Goal: Navigation & Orientation: Find specific page/section

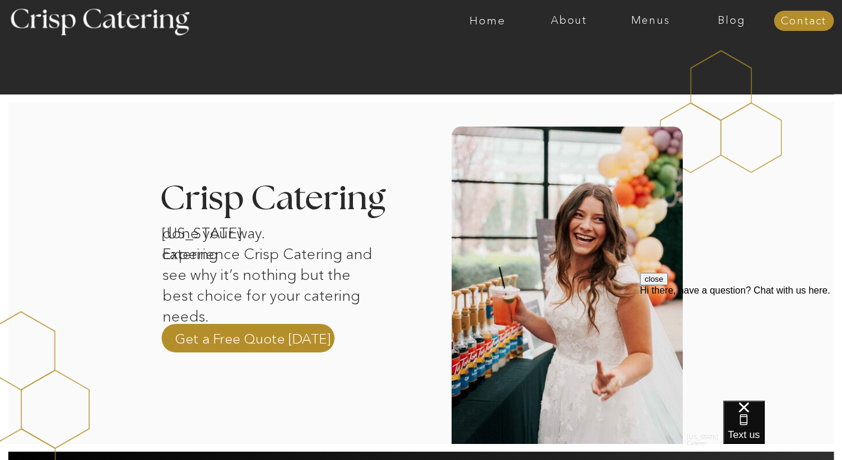
scroll to position [297, 0]
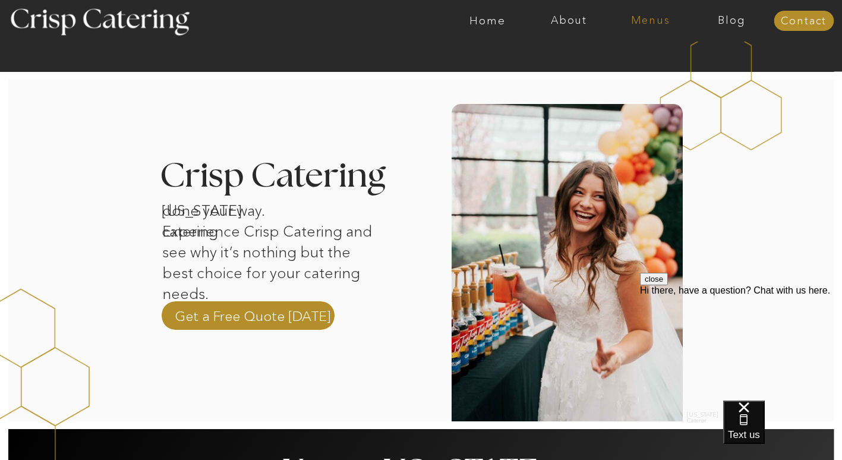
click at [643, 17] on nav "Menus" at bounding box center [650, 21] width 81 height 12
click at [629, 74] on nav "Winter (Sep-Feb)" at bounding box center [649, 69] width 97 height 11
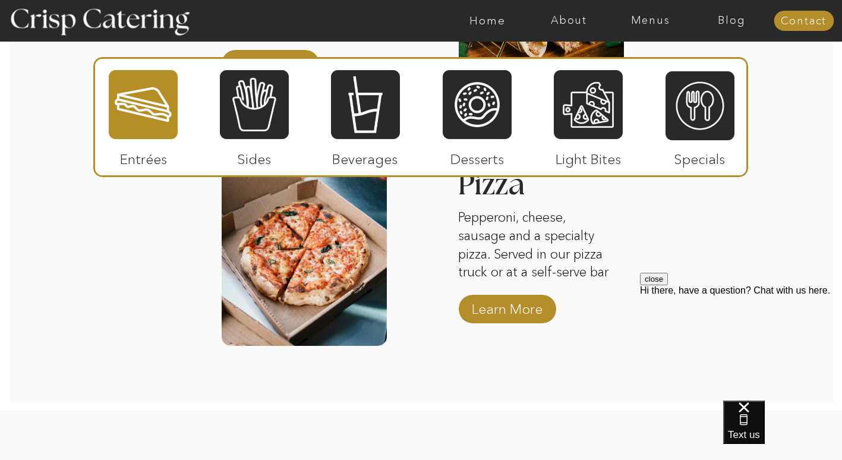
scroll to position [1961, 0]
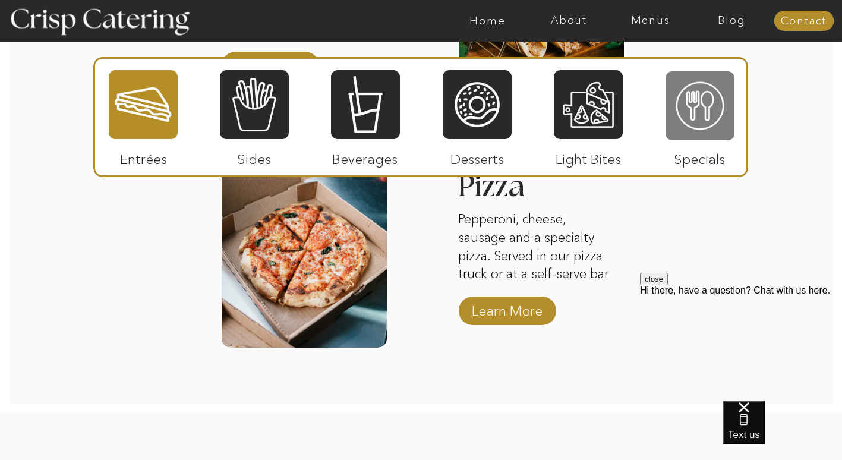
click at [708, 113] on div at bounding box center [700, 105] width 69 height 71
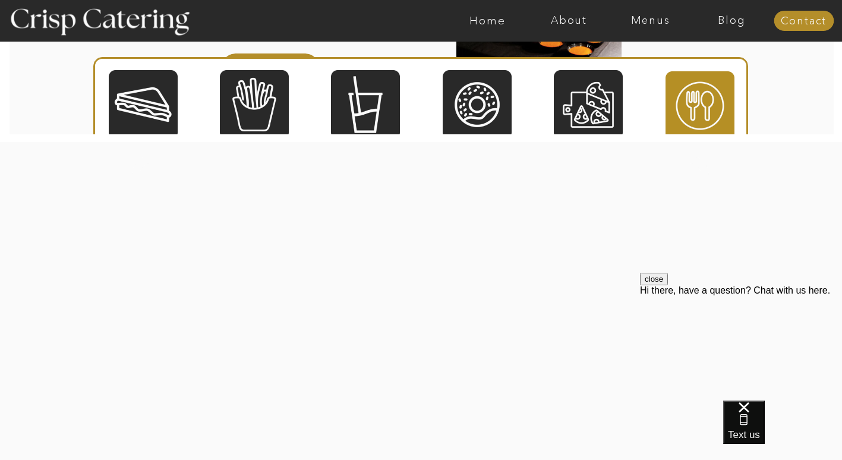
scroll to position [1753, 0]
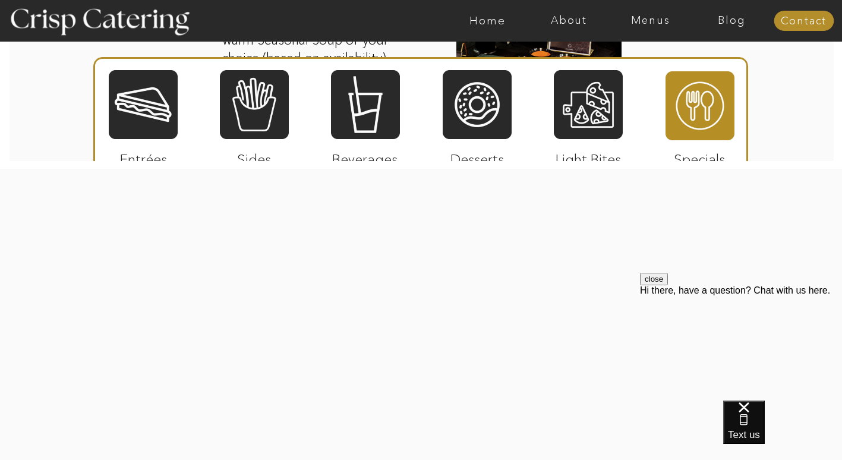
click at [169, 96] on div at bounding box center [143, 104] width 69 height 71
